Goal: Use online tool/utility: Use online tool/utility

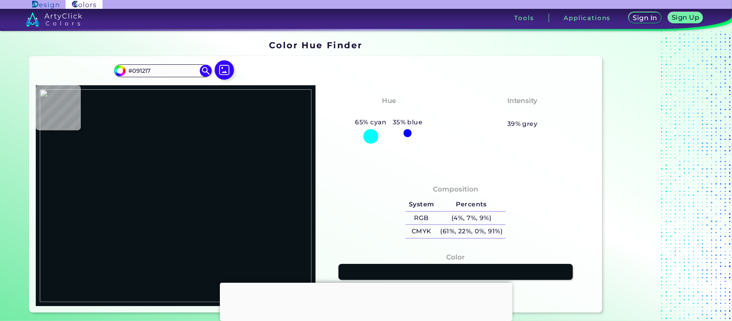
type input "#ffffff"
type input "#FFFFFF"
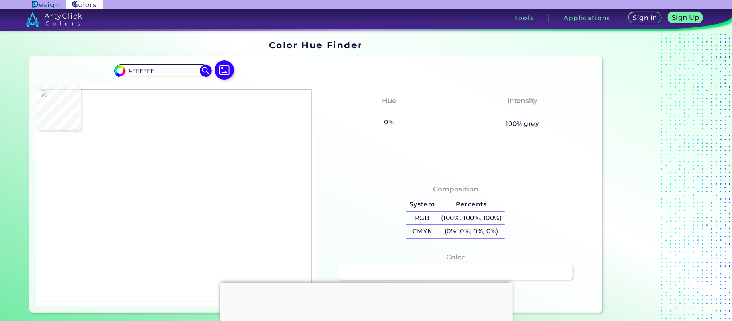
type input "#d2c2bb"
type input "#D2C2BB"
type input "#654f47"
type input "#654F47"
type input "#826555"
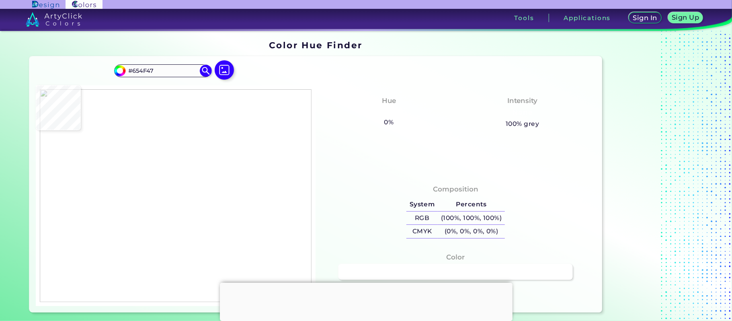
type input "#826555"
type input "#dfb09b"
type input "#DFB09B"
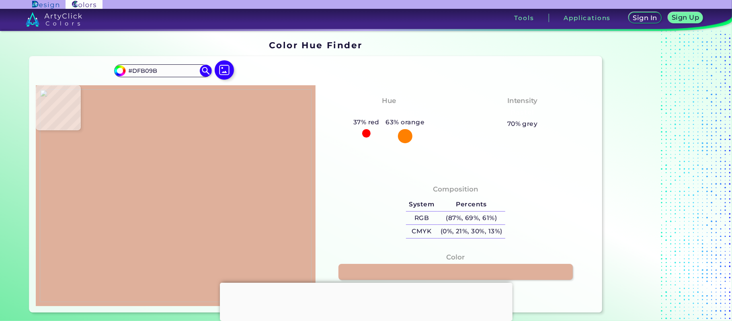
type input "#be7e62"
type input "#BE7E62"
type input "#282220"
type input "#fdfdfd"
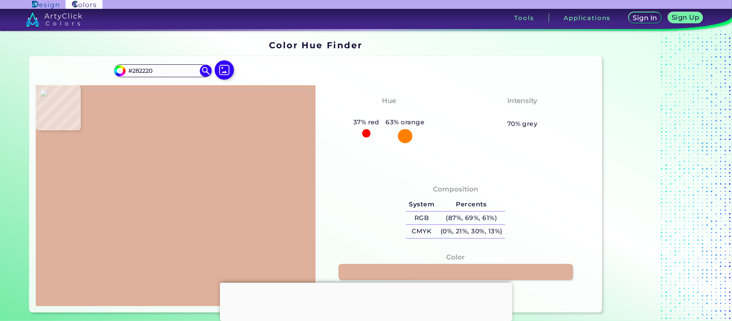
type input "#FDFDFD"
type input "#ffffff"
type input "#FFFFFF"
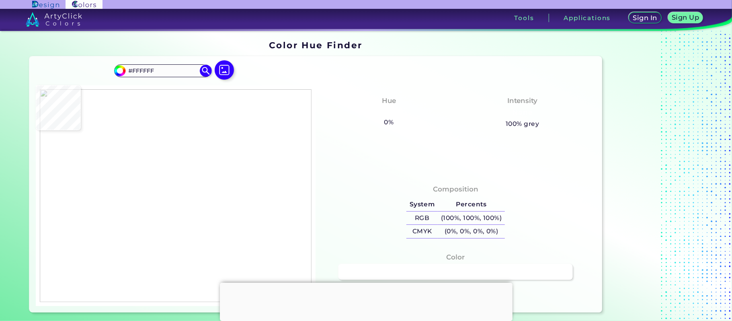
type input "#009cbd"
type input "#009CBD"
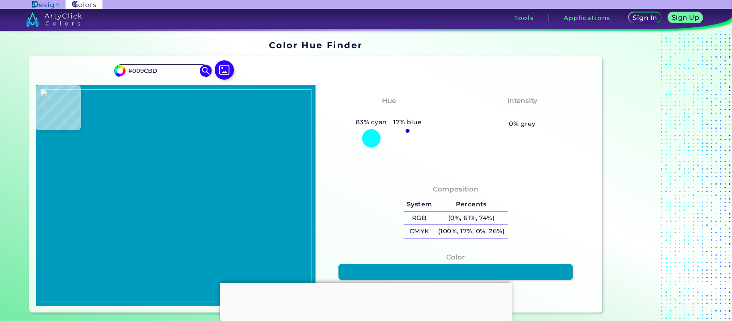
click at [95, 147] on img at bounding box center [176, 195] width 272 height 213
click at [429, 272] on link at bounding box center [455, 272] width 237 height 16
